Goal: Task Accomplishment & Management: Manage account settings

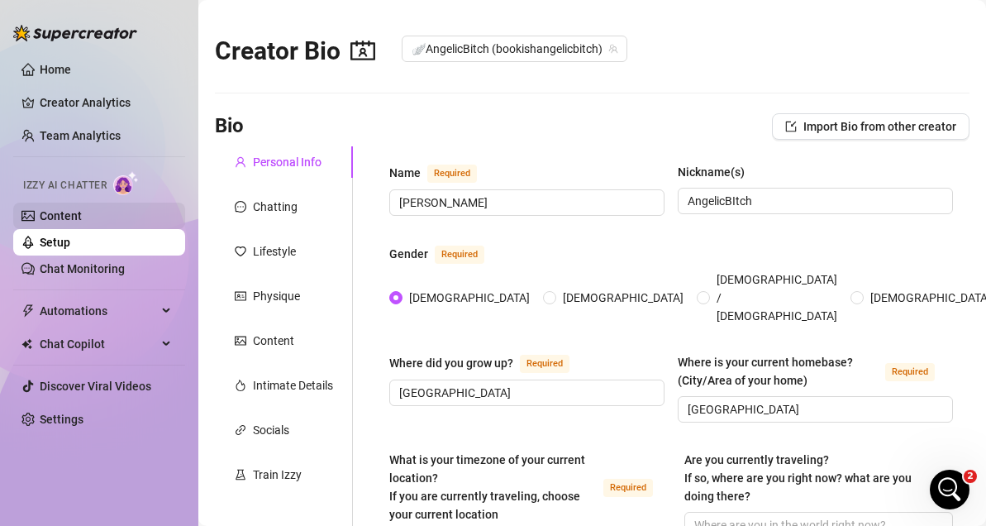
click at [62, 222] on link "Content" at bounding box center [61, 215] width 42 height 13
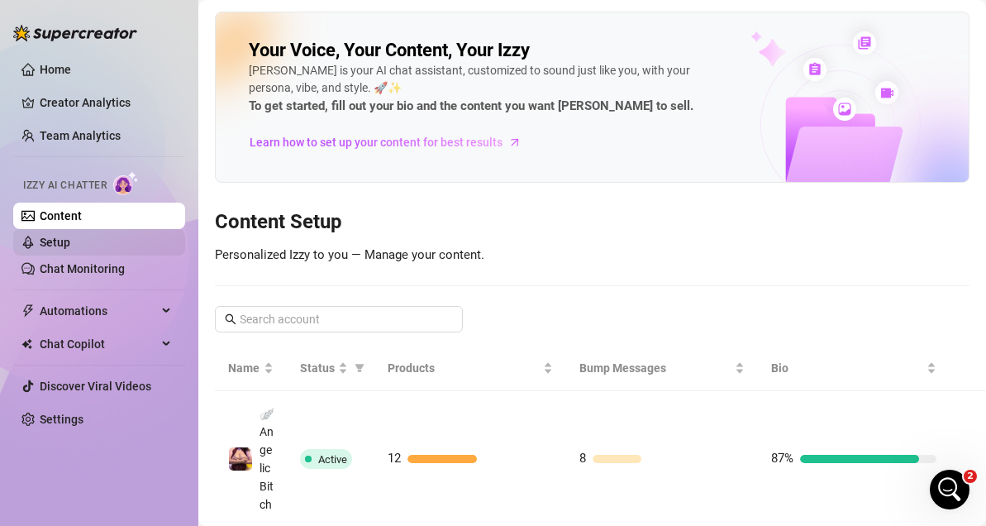
click at [70, 246] on link "Setup" at bounding box center [55, 242] width 31 height 13
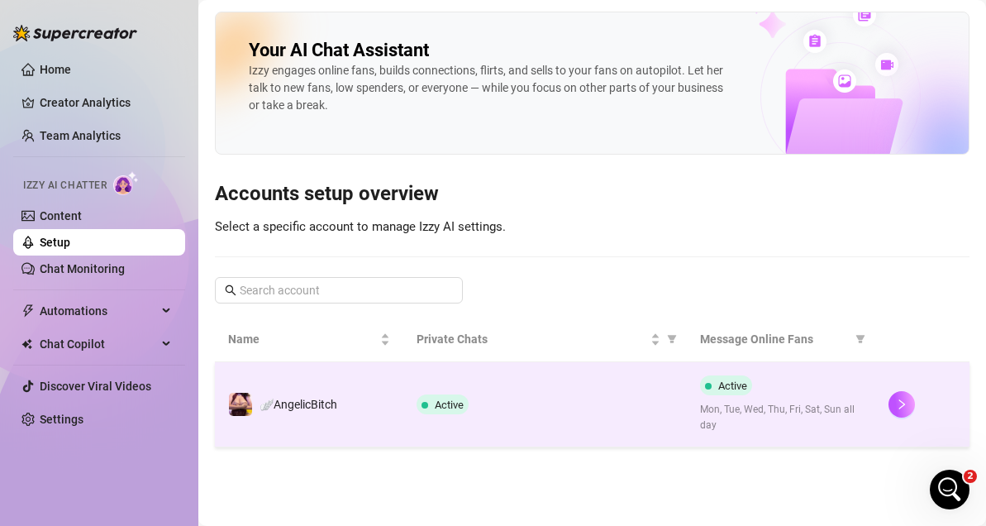
click at [520, 423] on td "Active" at bounding box center [544, 404] width 283 height 85
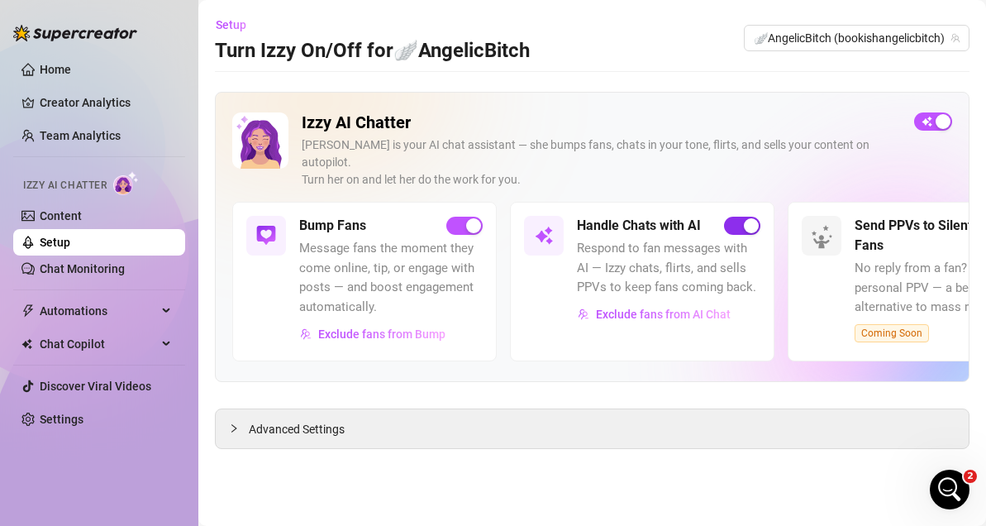
click at [740, 217] on span "button" at bounding box center [742, 226] width 36 height 18
